Goal: Navigation & Orientation: Find specific page/section

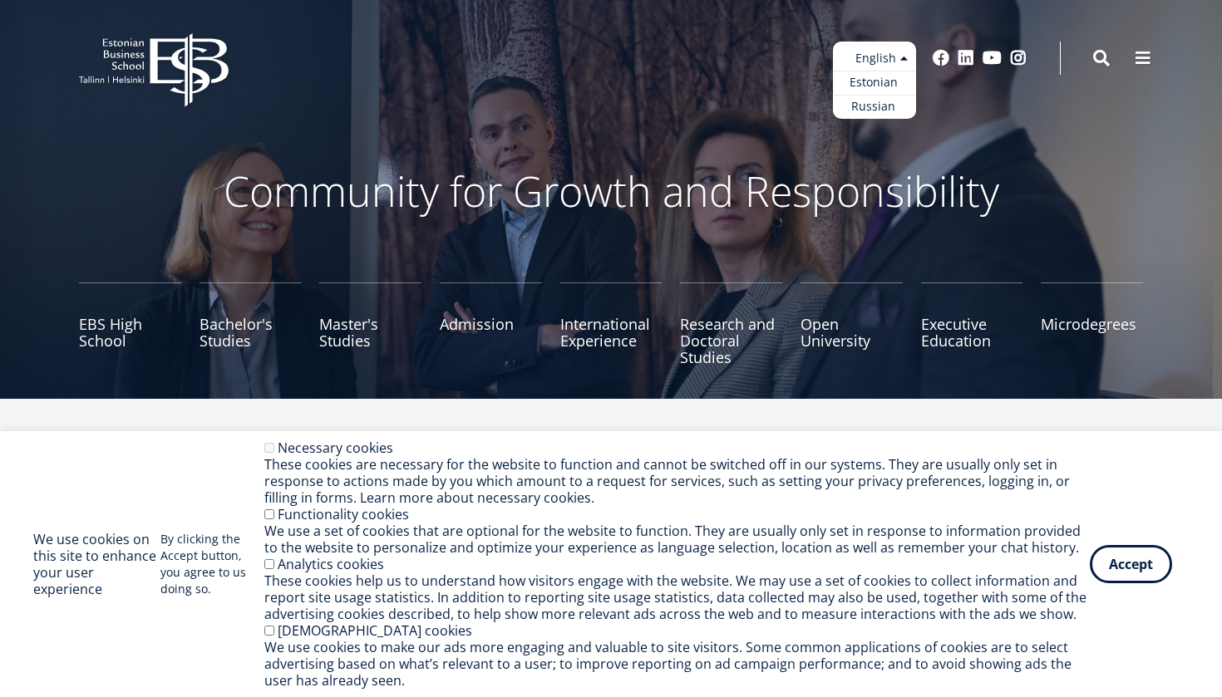
click at [885, 55] on ul "Estonian English Russian" at bounding box center [874, 80] width 83 height 77
click at [877, 105] on link "Russian" at bounding box center [874, 107] width 83 height 24
click at [1130, 563] on button "Accept" at bounding box center [1130, 561] width 82 height 38
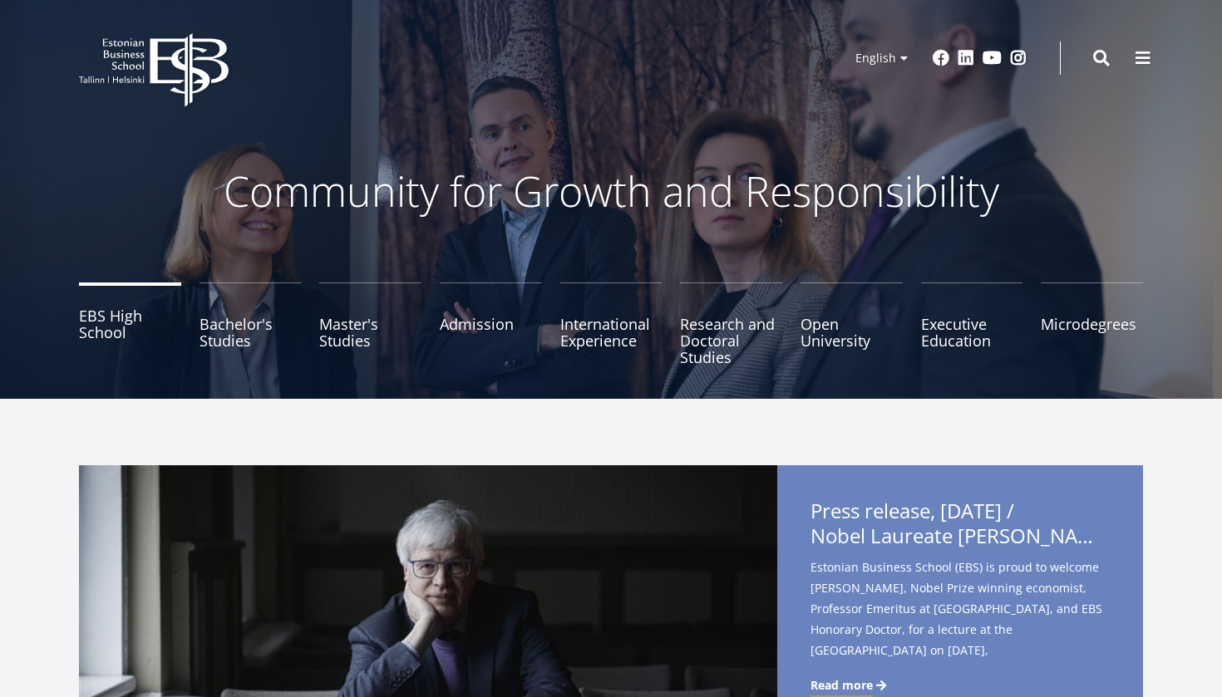
click at [94, 334] on link "EBS High School" at bounding box center [130, 324] width 102 height 83
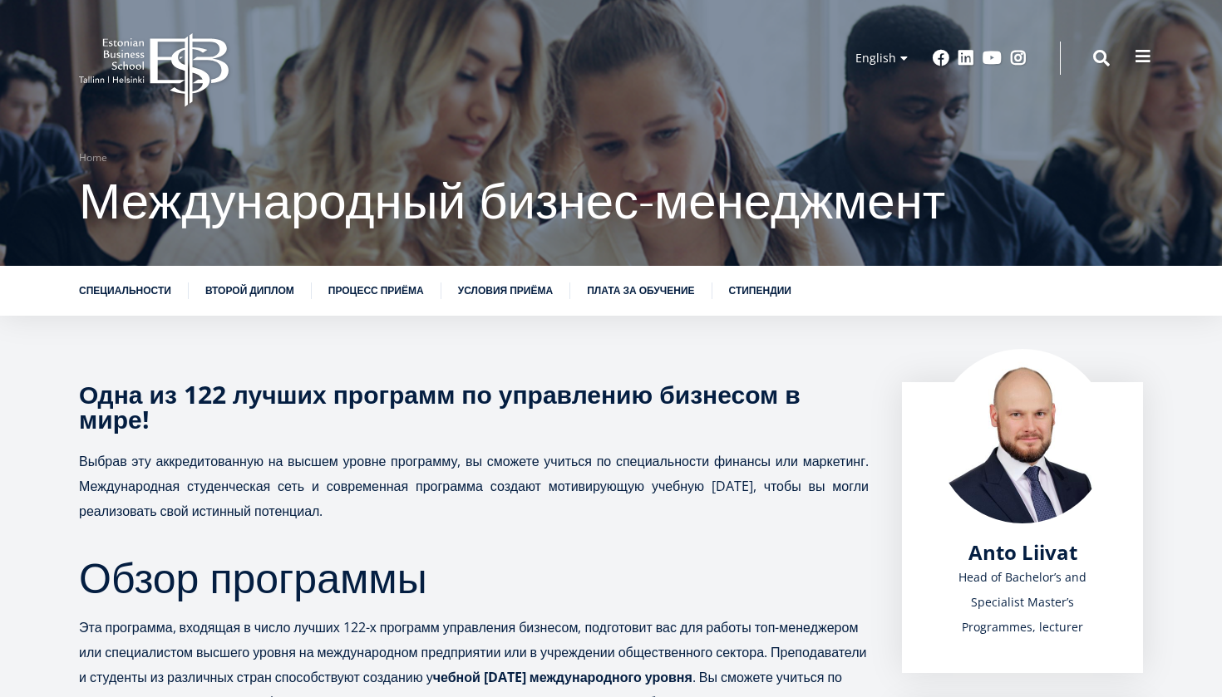
click at [1138, 63] on span at bounding box center [1142, 56] width 17 height 17
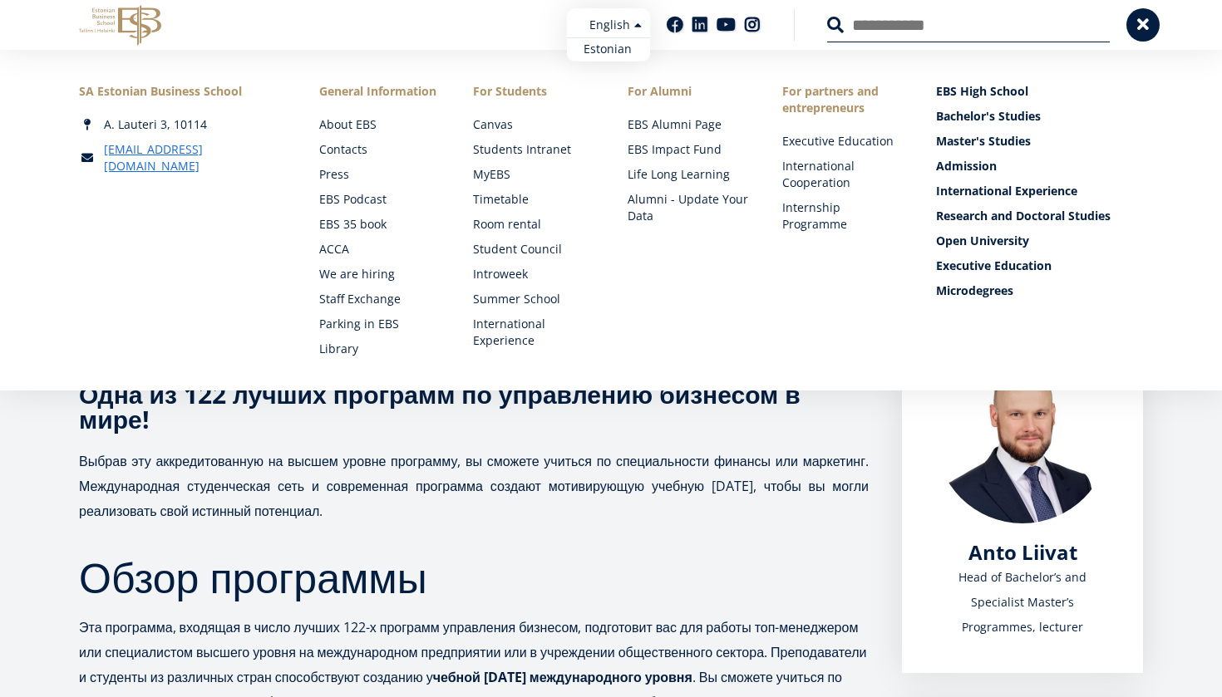
click at [643, 22] on ul "Estonian English" at bounding box center [608, 34] width 83 height 53
drag, startPoint x: 626, startPoint y: 24, endPoint x: 616, endPoint y: 48, distance: 26.1
click at [626, 24] on ul "Estonian English" at bounding box center [608, 34] width 83 height 53
click at [616, 53] on link "Estonian" at bounding box center [608, 49] width 83 height 24
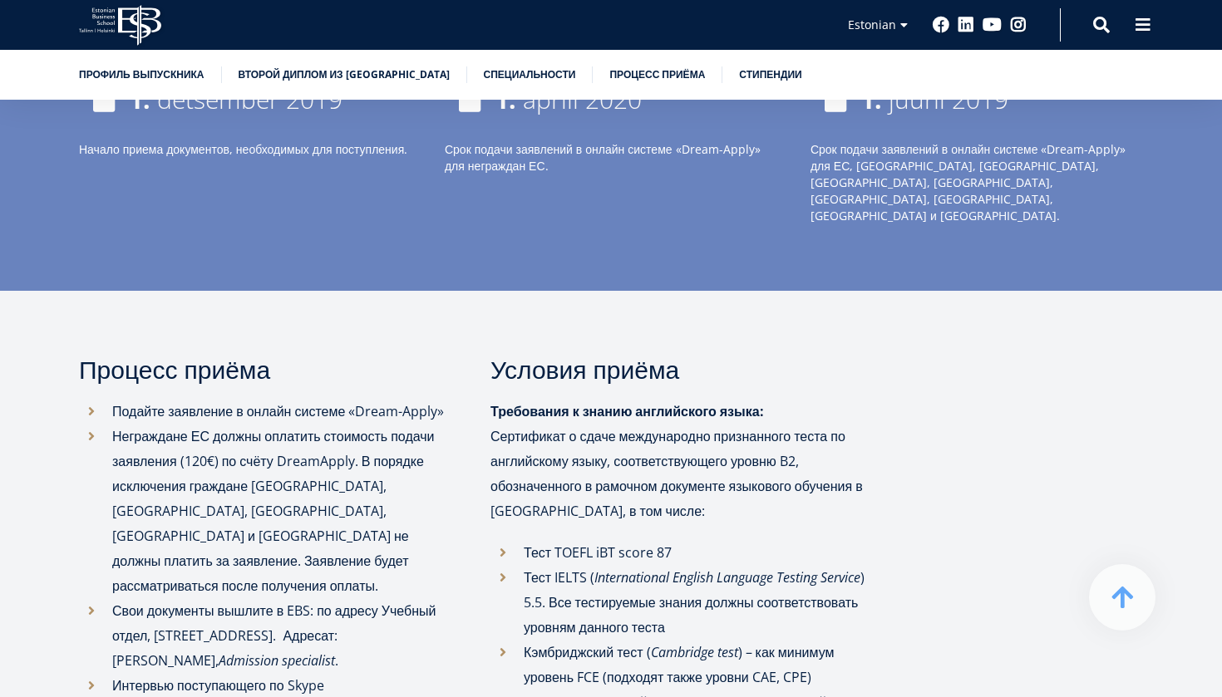
scroll to position [2556, 0]
